Goal: Information Seeking & Learning: Learn about a topic

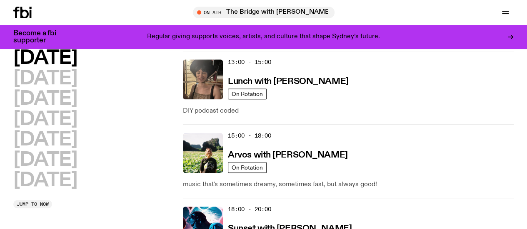
click at [61, 75] on h2 "[DATE]" at bounding box center [45, 79] width 64 height 19
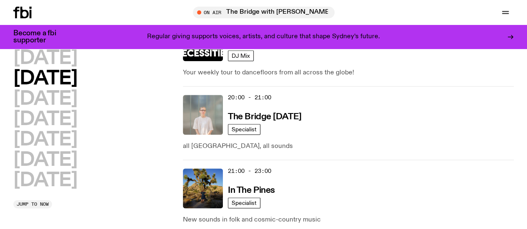
scroll to position [401, 0]
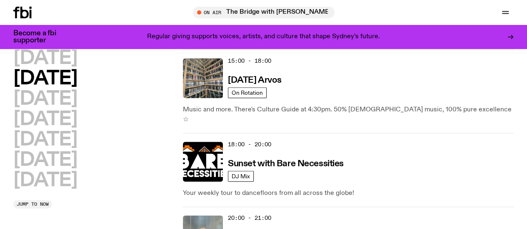
click at [77, 109] on h2 "[DATE]" at bounding box center [45, 99] width 64 height 19
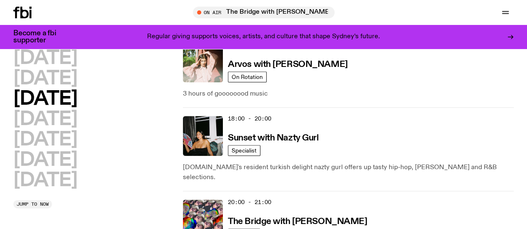
scroll to position [428, 0]
click at [77, 157] on h2 "[DATE]" at bounding box center [45, 160] width 64 height 19
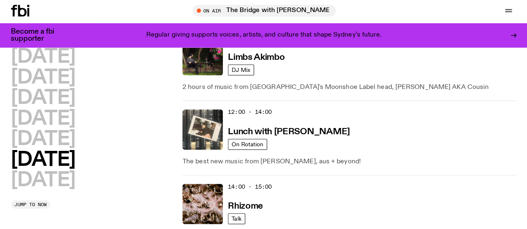
scroll to position [339, 0]
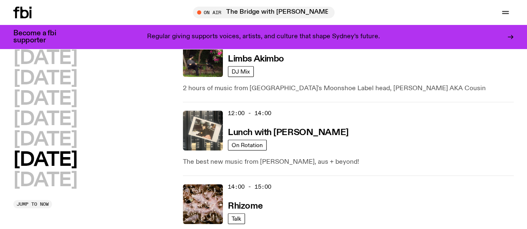
drag, startPoint x: 407, startPoint y: 147, endPoint x: 346, endPoint y: 155, distance: 62.2
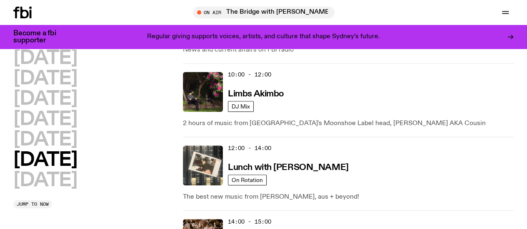
scroll to position [304, 0]
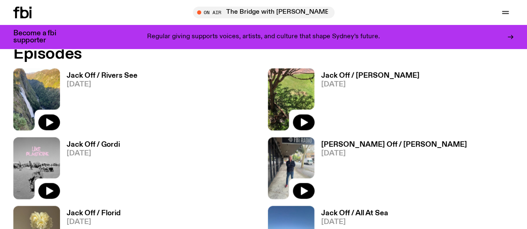
scroll to position [356, 0]
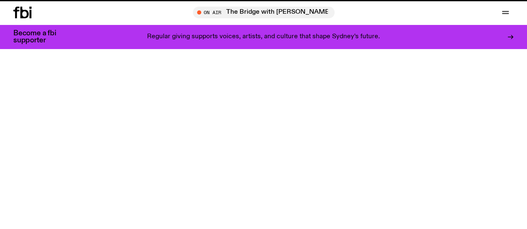
scroll to position [304, 0]
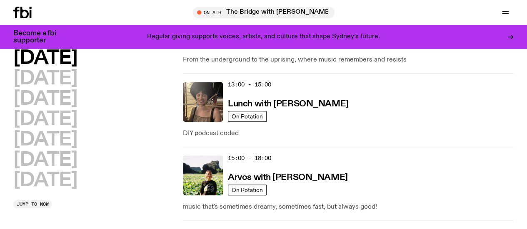
click at [72, 170] on h2 "[DATE]" at bounding box center [45, 160] width 64 height 19
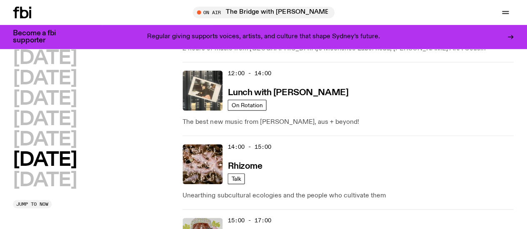
scroll to position [379, 0]
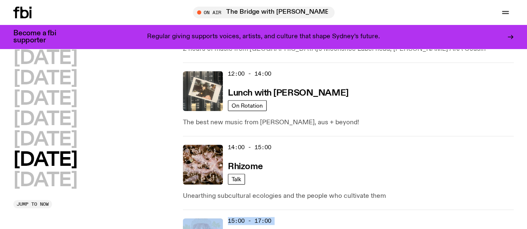
drag, startPoint x: 526, startPoint y: 89, endPoint x: 522, endPoint y: 95, distance: 6.8
click at [522, 95] on div "[DATE] [DATE] [DATE] [DATE] [DATE] [DATE] [DATE] Jump to now 00:00 - 02:00 Phry…" at bounding box center [263, 141] width 527 height 895
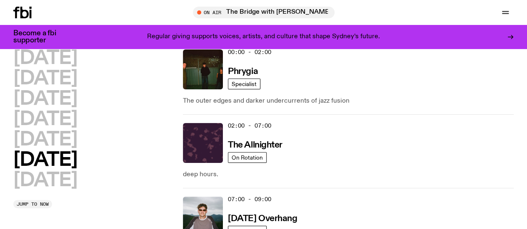
scroll to position [0, 0]
